Goal: Task Accomplishment & Management: Manage account settings

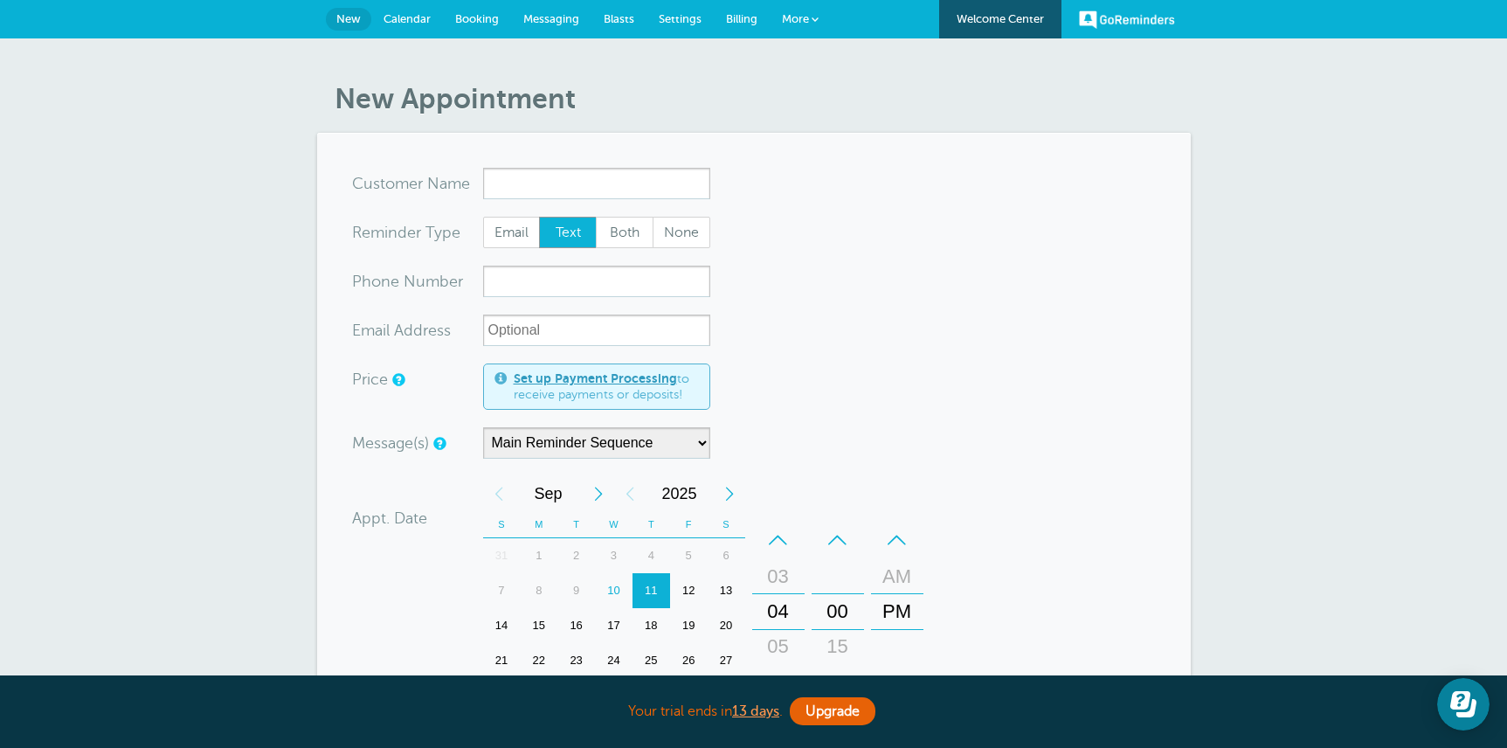
click at [551, 16] on span "Messaging" at bounding box center [551, 18] width 56 height 13
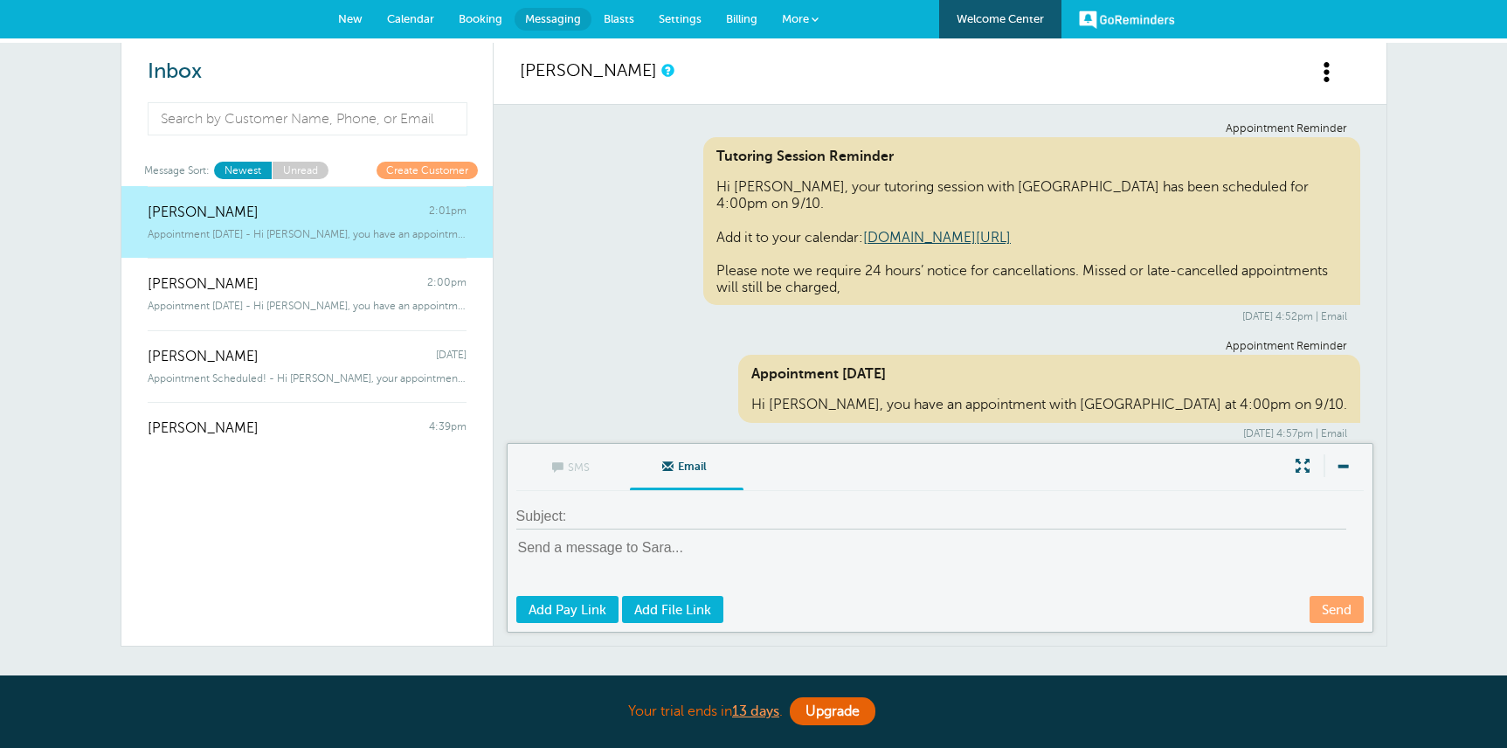
scroll to position [115, 0]
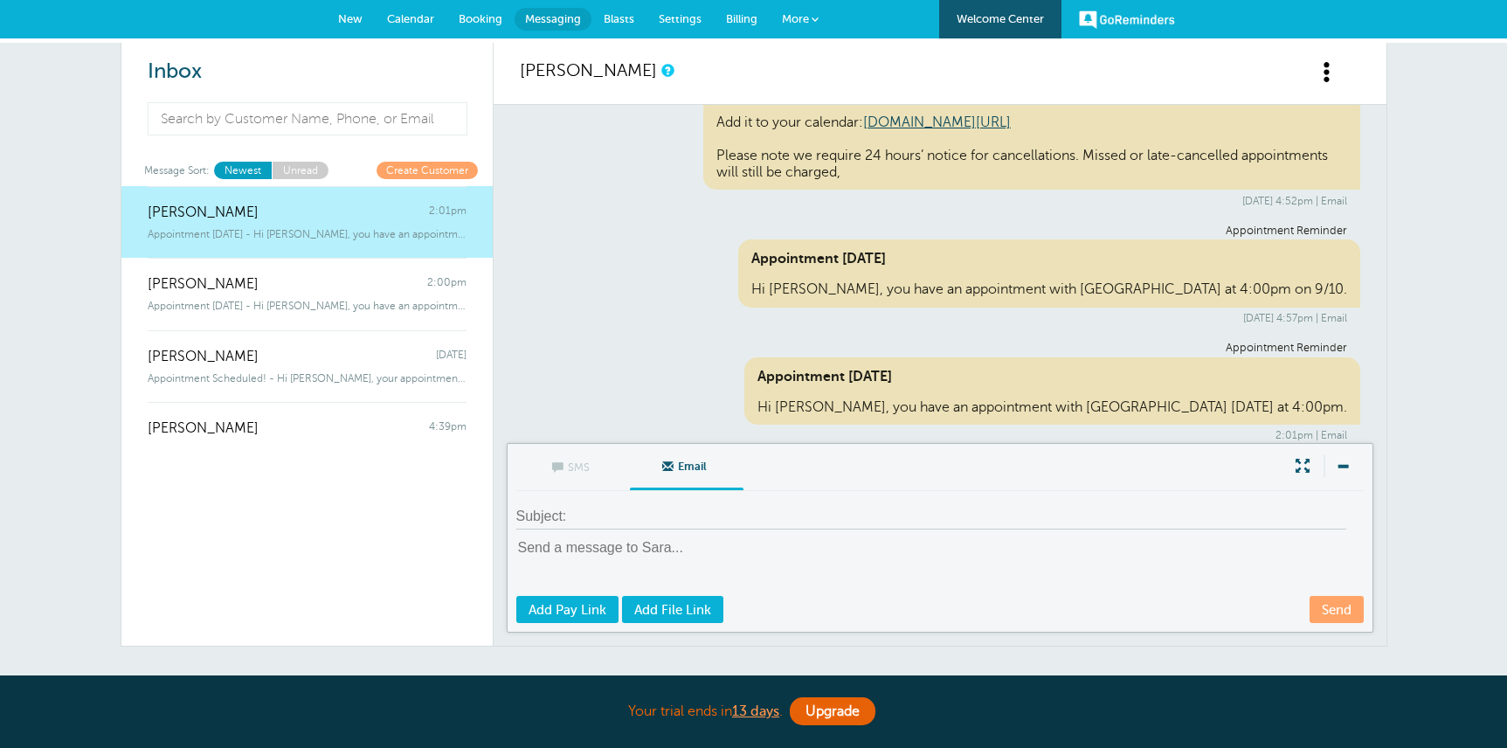
click at [676, 17] on span "Settings" at bounding box center [680, 18] width 43 height 13
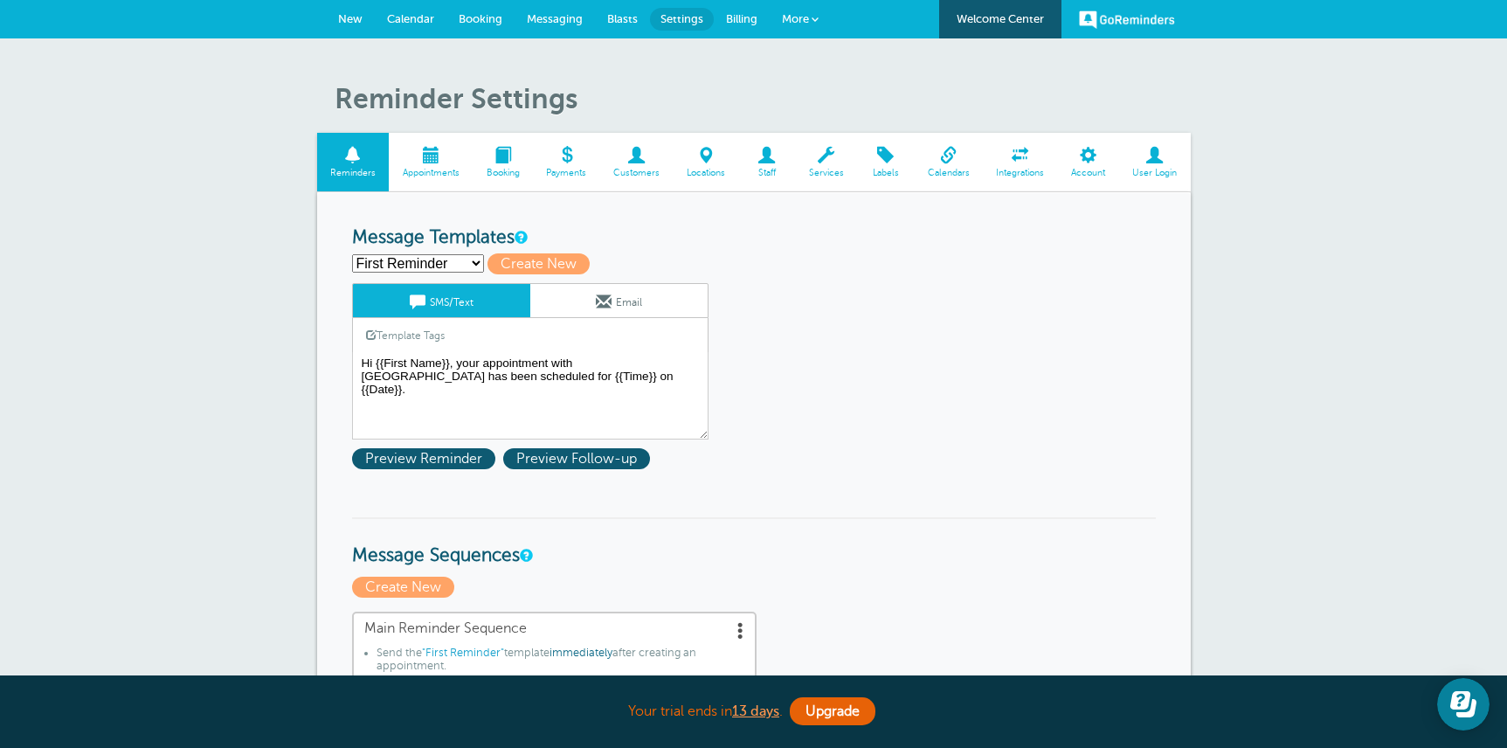
click at [637, 166] on link "Customers" at bounding box center [636, 162] width 73 height 59
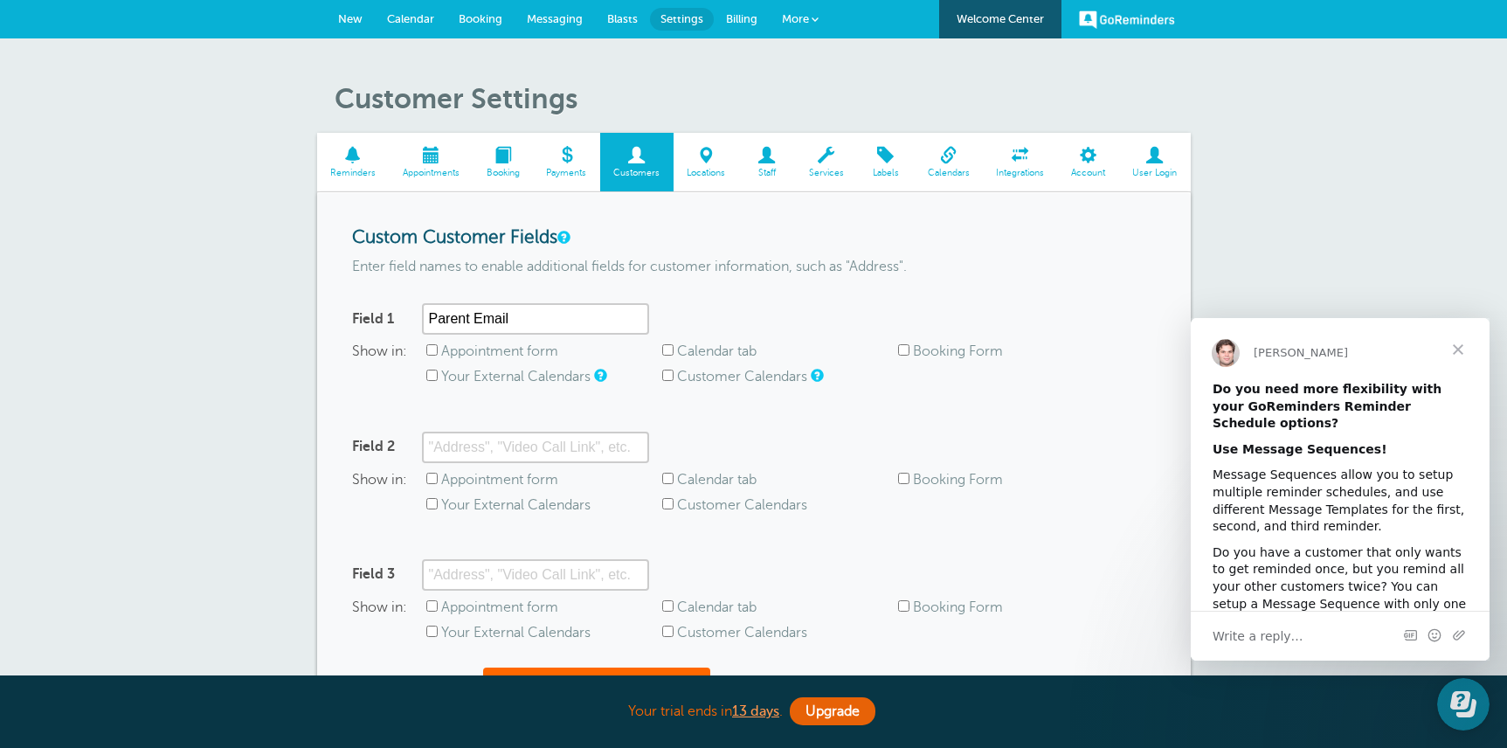
click at [1455, 342] on span "Close" at bounding box center [1458, 349] width 63 height 63
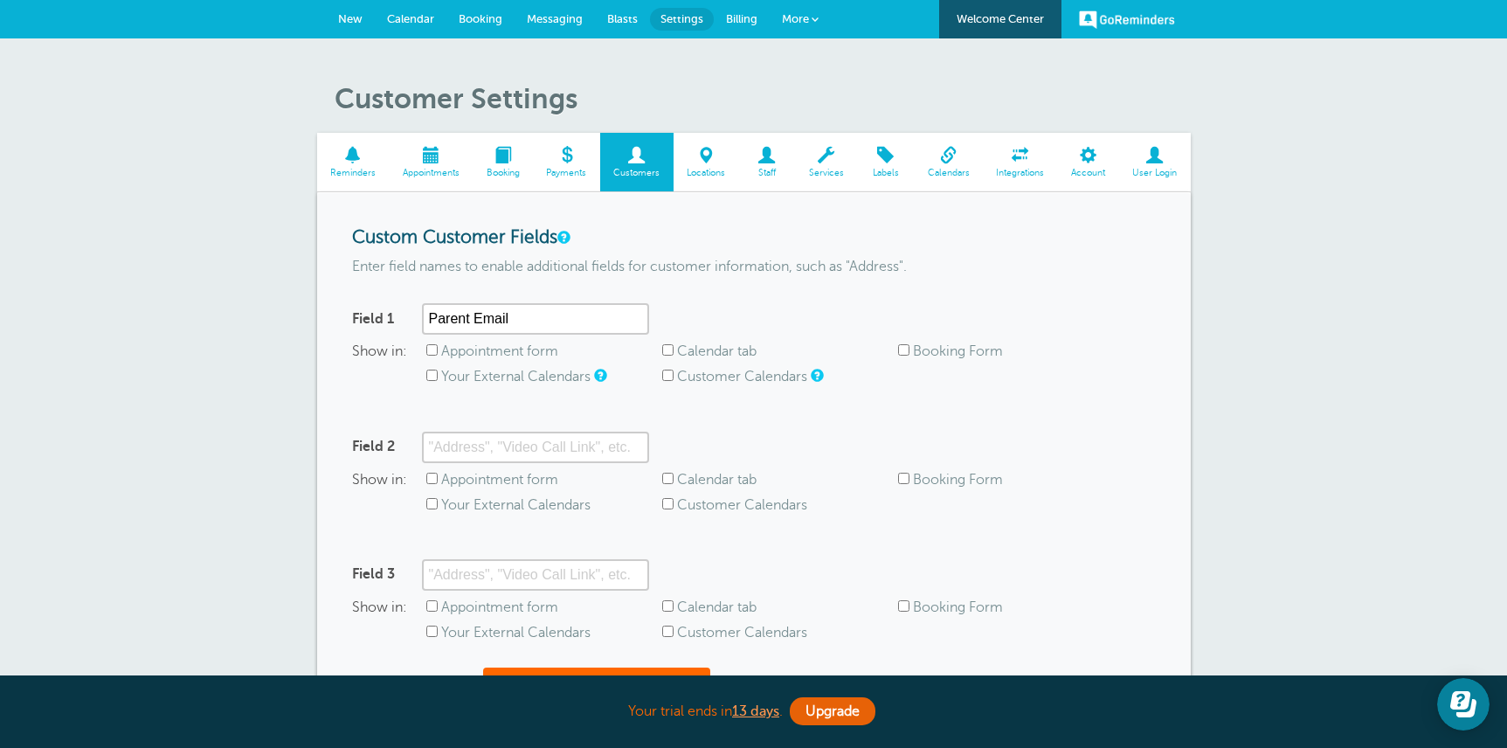
click at [366, 173] on span "Reminders" at bounding box center [353, 173] width 55 height 10
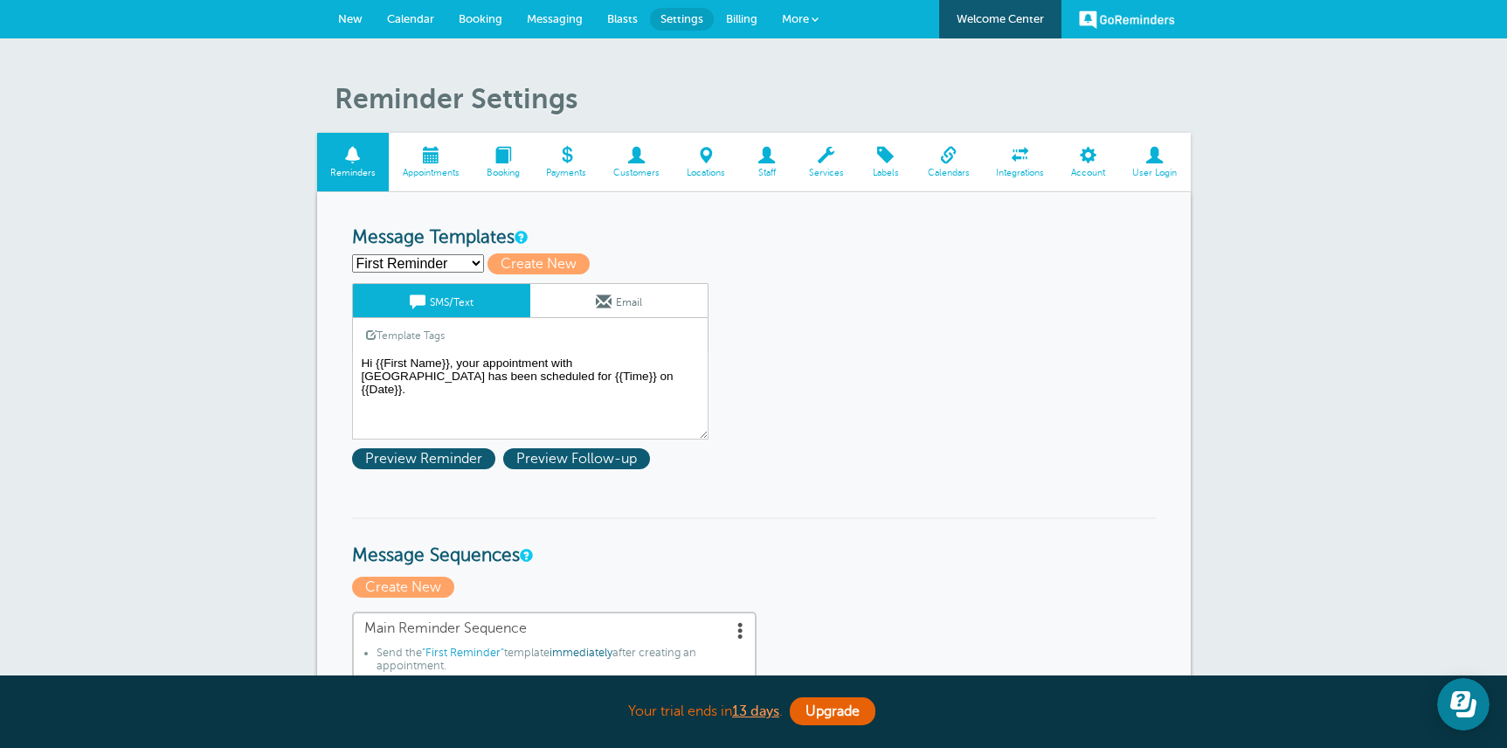
click at [507, 162] on span at bounding box center [503, 155] width 60 height 17
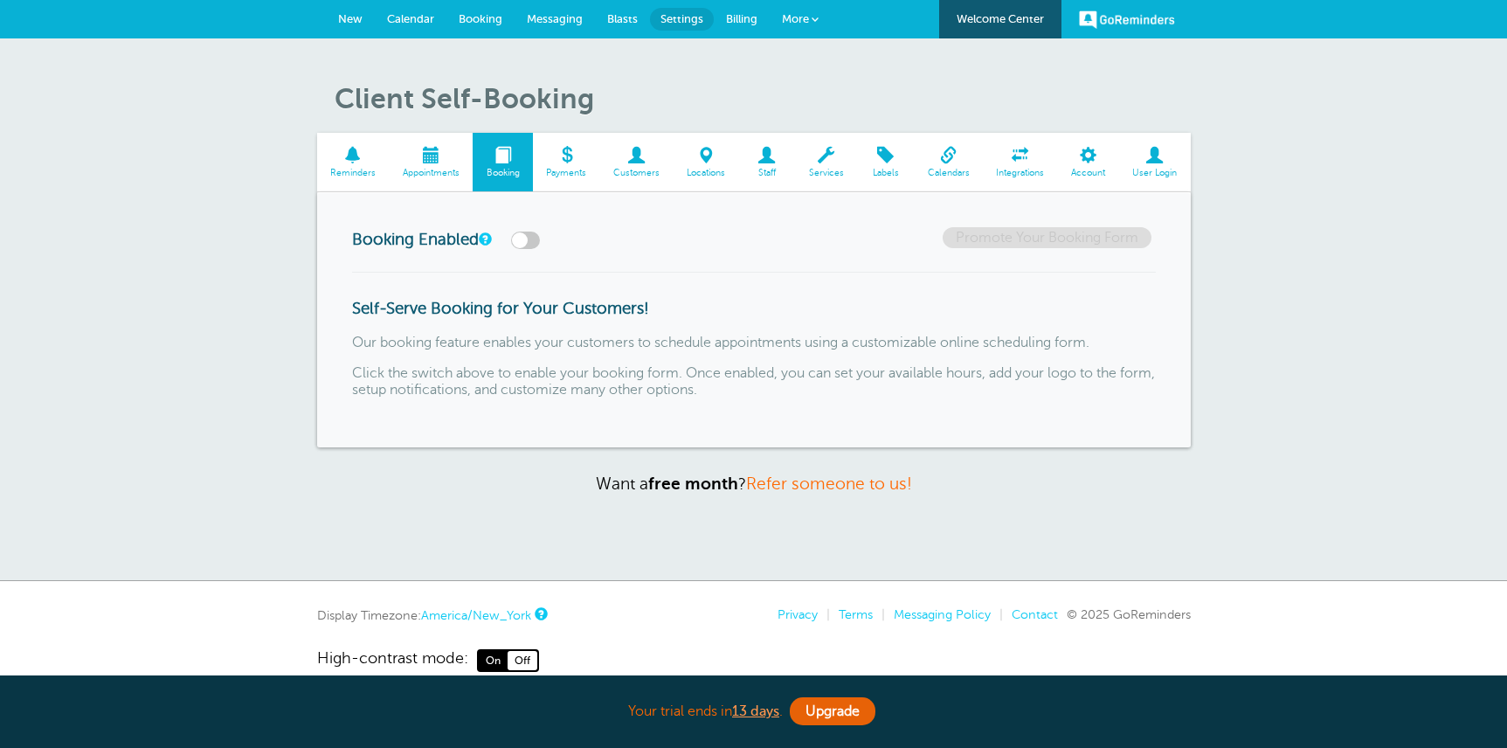
click at [563, 158] on span at bounding box center [566, 155] width 67 height 17
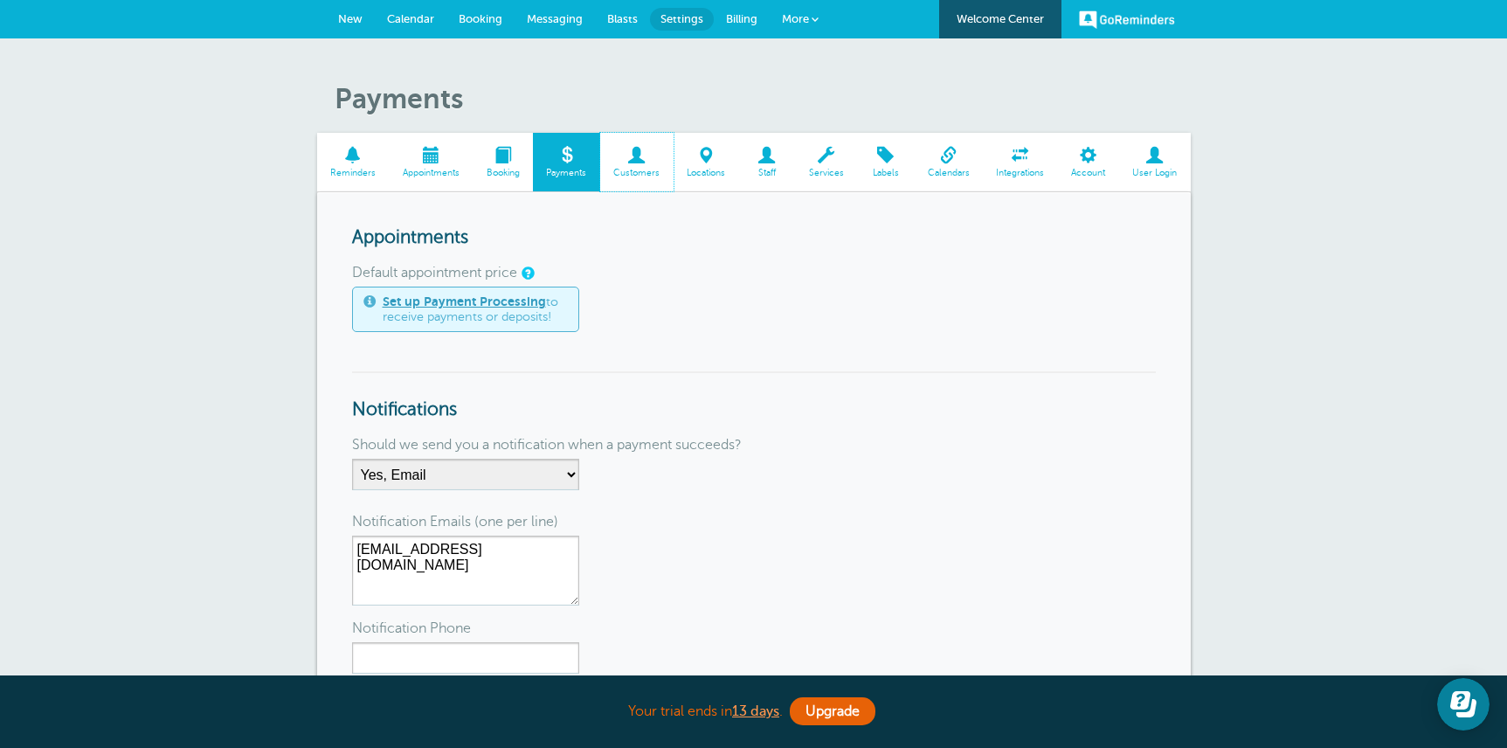
click at [657, 164] on link "Customers" at bounding box center [636, 162] width 73 height 59
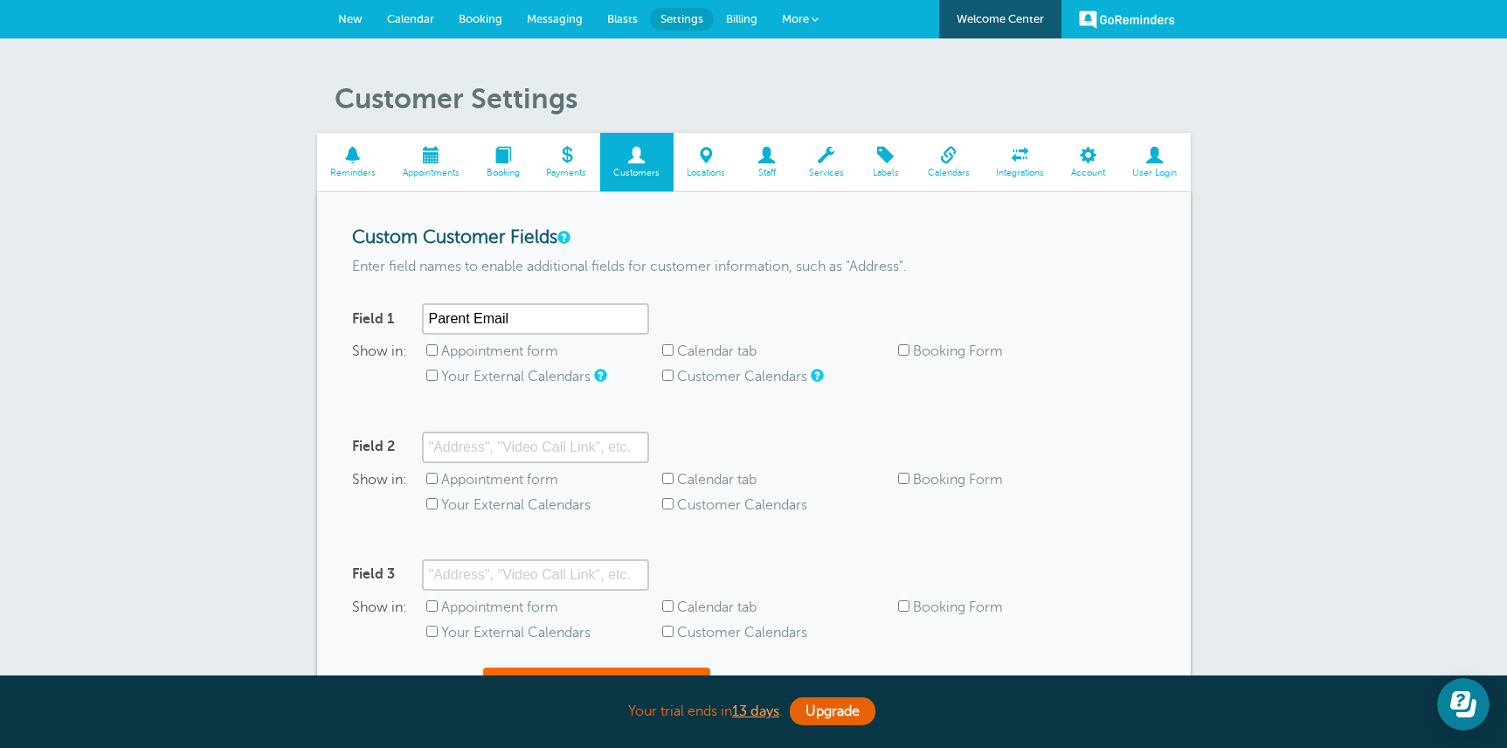
click at [797, 18] on span "More" at bounding box center [795, 18] width 27 height 13
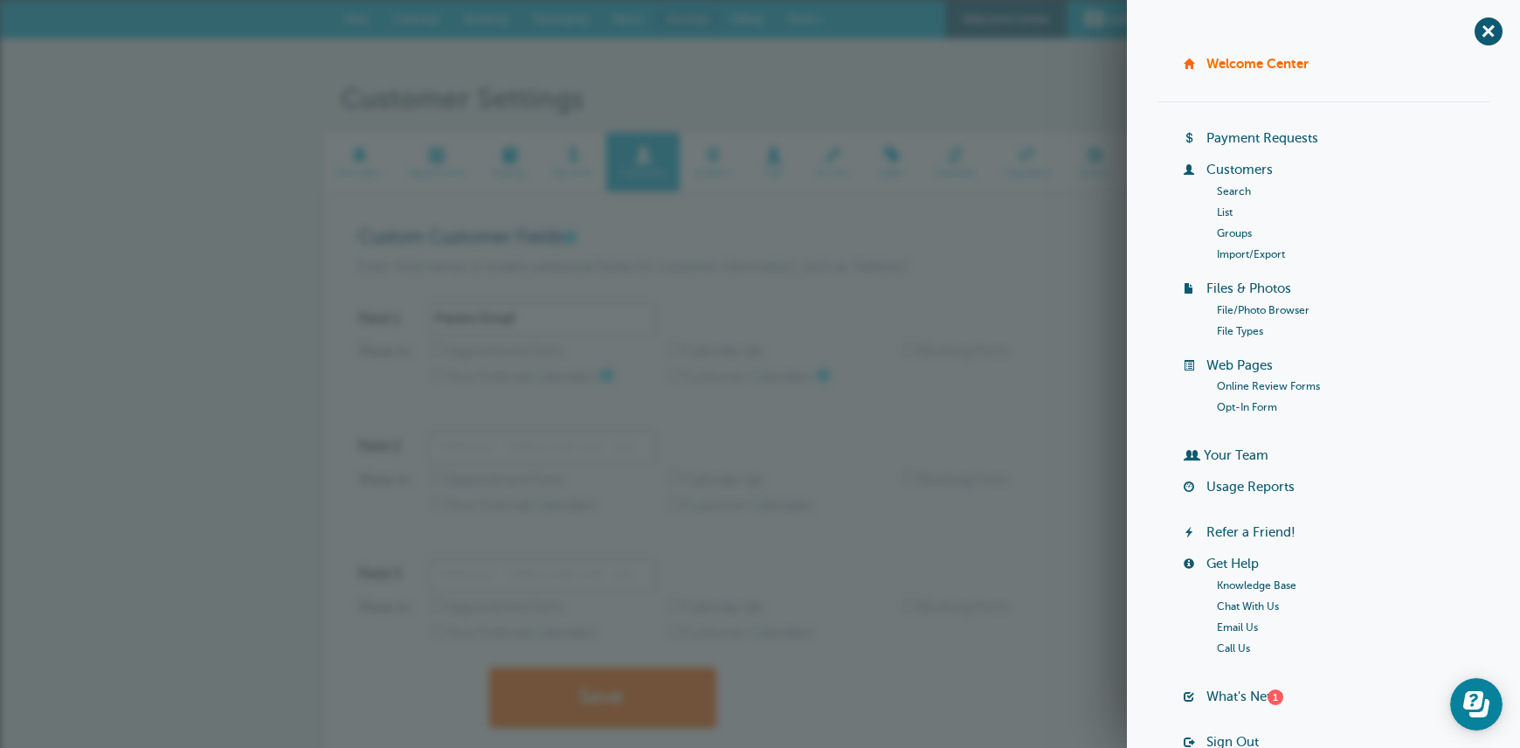
click at [1241, 171] on link "Customers" at bounding box center [1239, 169] width 66 height 14
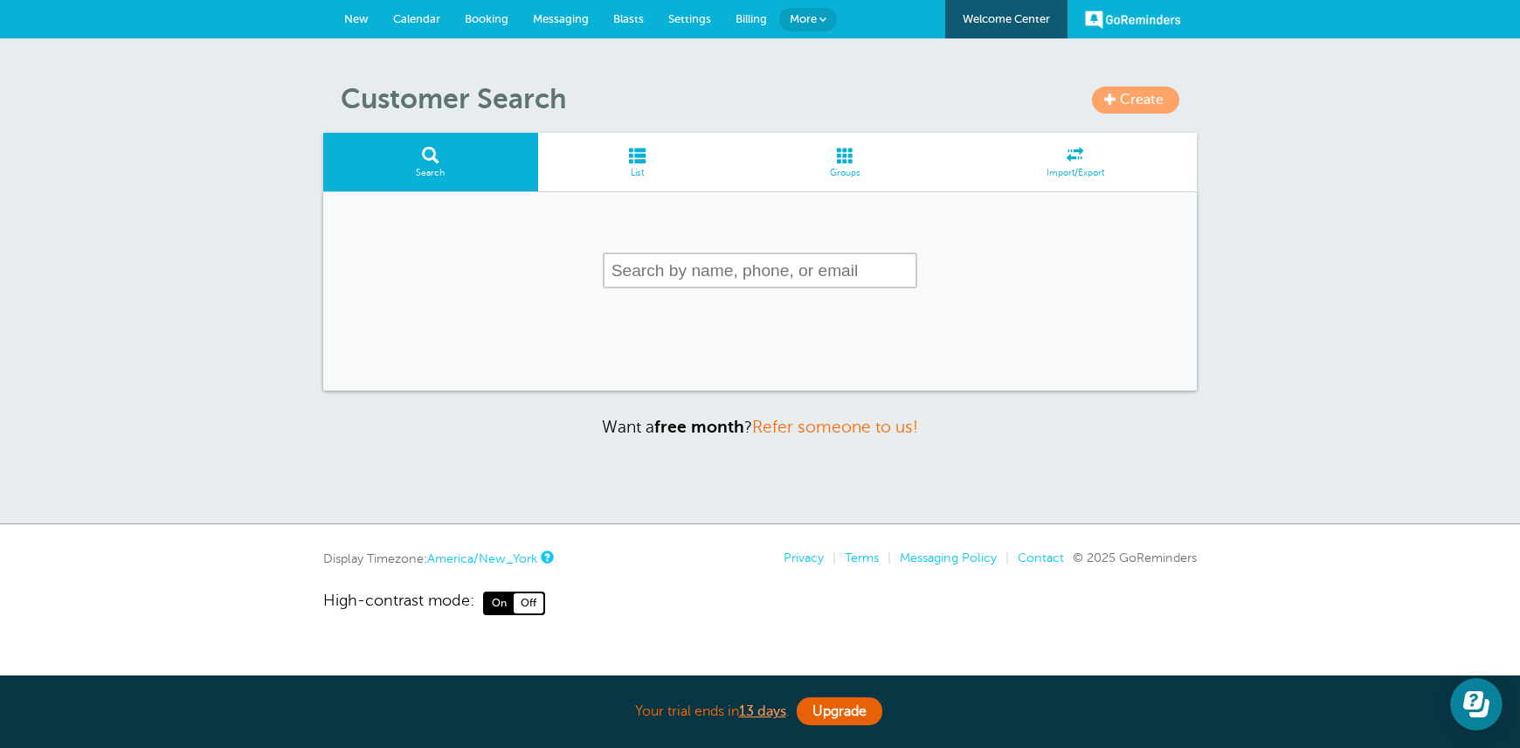
click at [847, 161] on span at bounding box center [845, 155] width 217 height 17
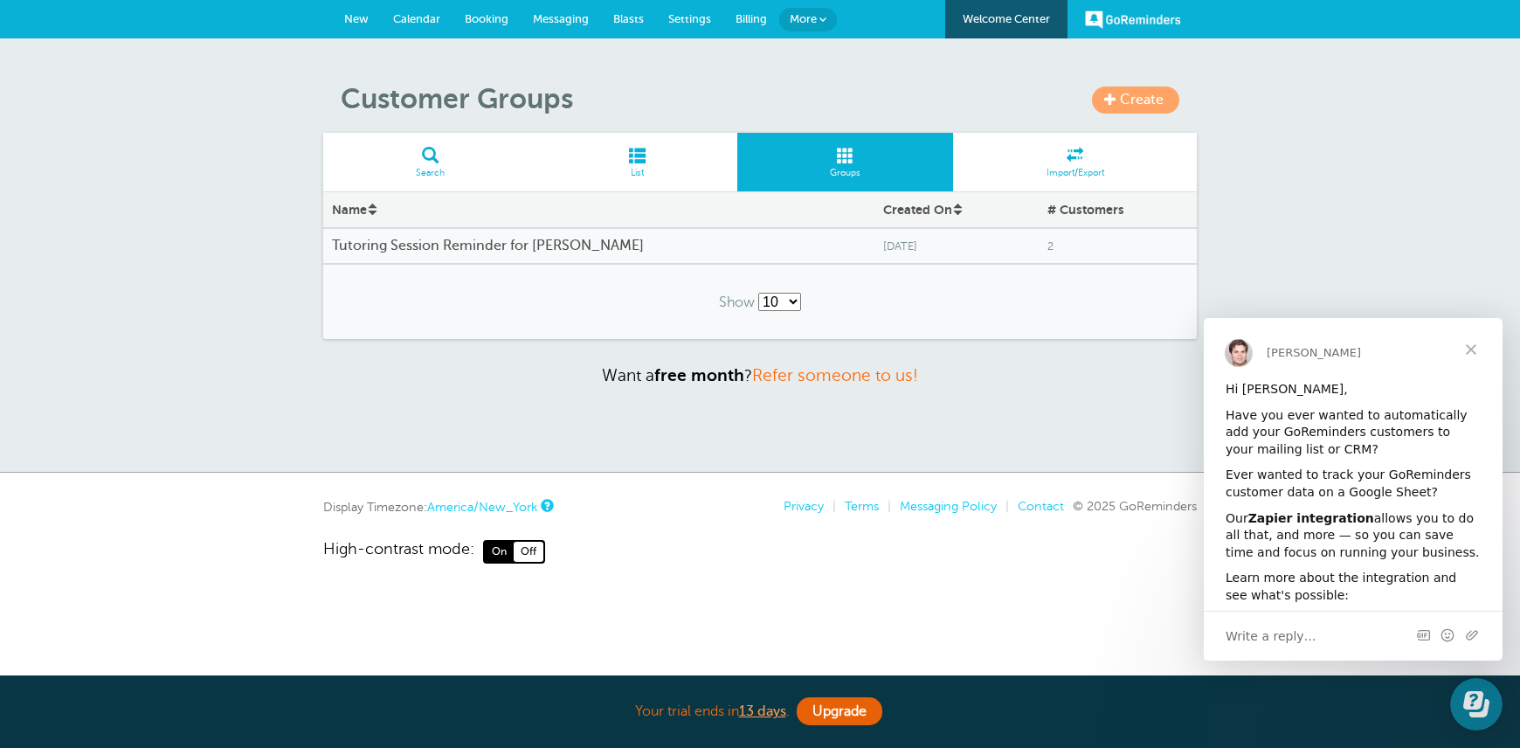
click at [1147, 92] on span "Create" at bounding box center [1142, 100] width 44 height 16
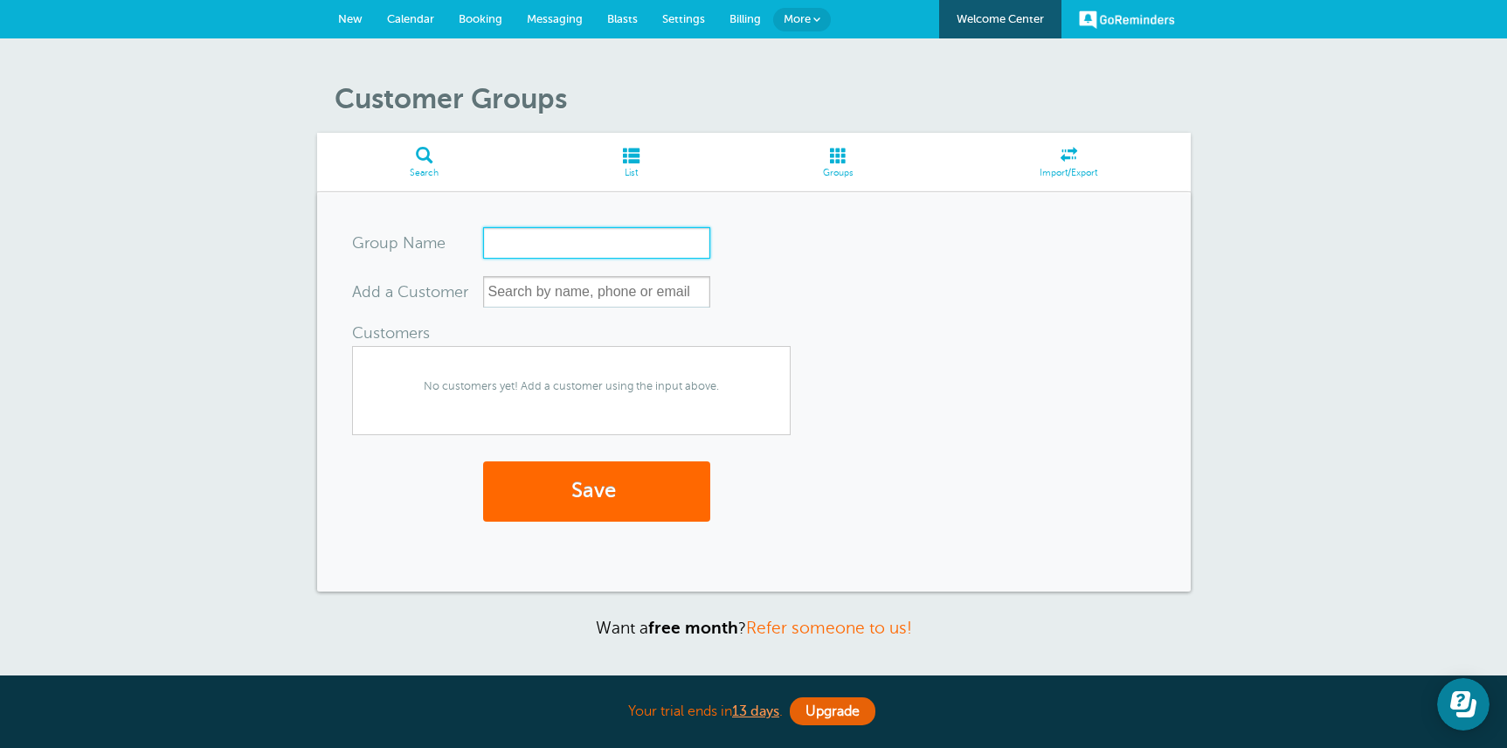
click at [638, 254] on input "Group Name" at bounding box center [596, 242] width 227 height 31
type input "Tutoring session reminder for [PERSON_NAME]"
